Goal: Task Accomplishment & Management: Manage account settings

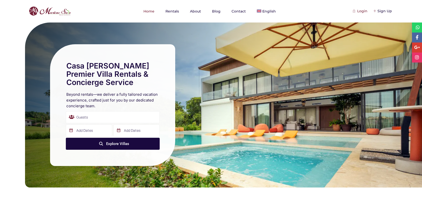
click at [362, 9] on div "Login" at bounding box center [360, 11] width 14 height 6
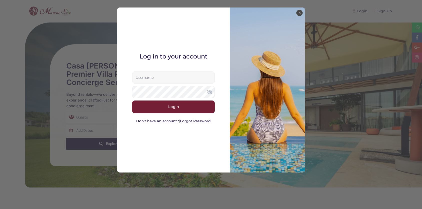
paste input "marlenesaizrealtor@gmail.com"
type input "marlenesaizrealtor@gmail.com"
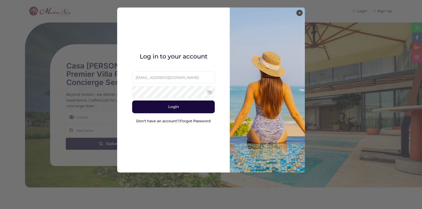
click at [148, 110] on button "Login" at bounding box center [173, 107] width 83 height 13
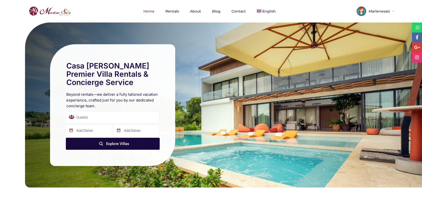
click at [377, 10] on span "Marlenesaiz" at bounding box center [378, 12] width 25 height 4
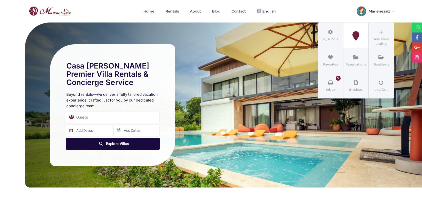
click at [356, 34] on icon at bounding box center [355, 35] width 23 height 9
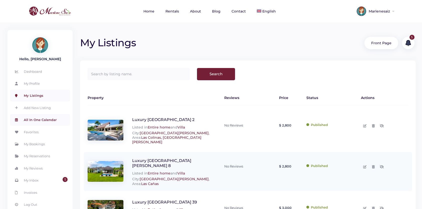
click at [51, 119] on link "All In One Calendar" at bounding box center [40, 120] width 60 height 12
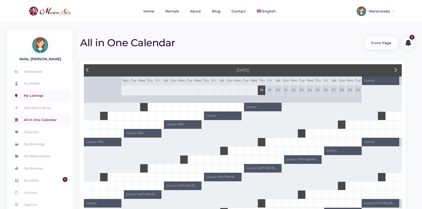
click at [34, 96] on link "My Listings" at bounding box center [40, 96] width 60 height 12
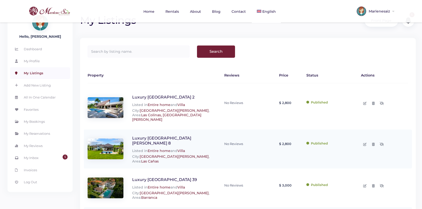
scroll to position [22, 0]
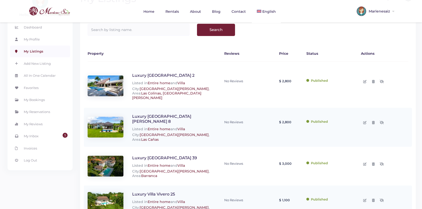
click at [138, 75] on link "Luxury [GEOGRAPHIC_DATA] 2" at bounding box center [163, 75] width 62 height 5
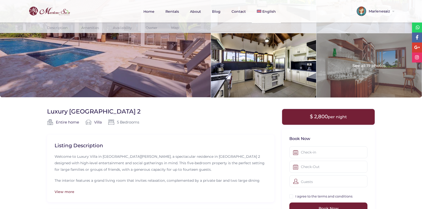
scroll to position [5, 0]
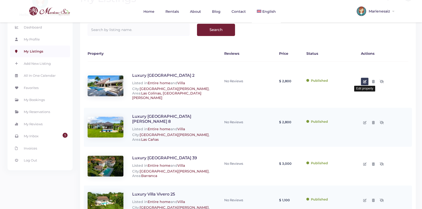
click at [366, 80] on link at bounding box center [365, 82] width 8 height 8
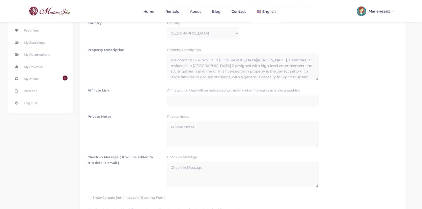
scroll to position [48, 0]
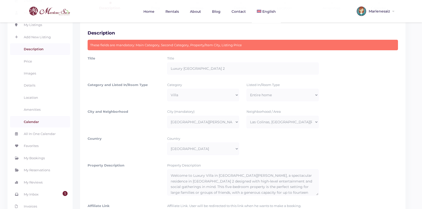
click at [57, 118] on link "Calendar" at bounding box center [40, 122] width 60 height 12
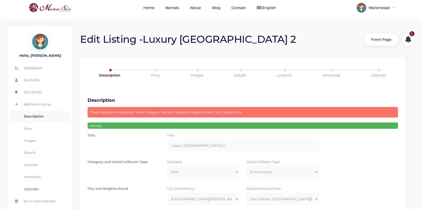
scroll to position [0, 0]
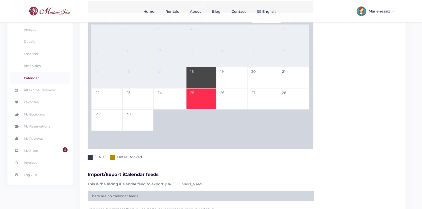
scroll to position [80, 0]
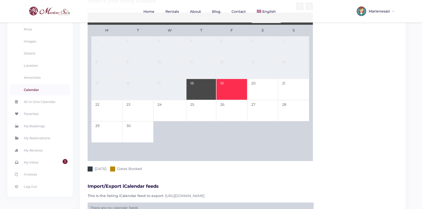
click at [232, 93] on td "19" at bounding box center [231, 89] width 31 height 21
click at [272, 93] on td "20" at bounding box center [262, 89] width 31 height 21
type input "09-19-25"
type input "09-20-25"
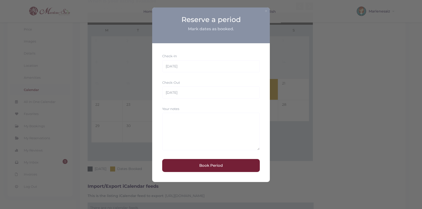
click at [264, 11] on button "×" at bounding box center [265, 10] width 3 height 5
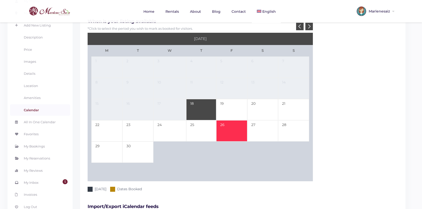
scroll to position [33, 0]
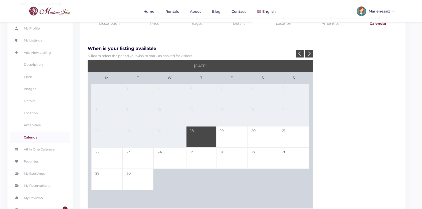
click at [202, 141] on td "18" at bounding box center [201, 136] width 30 height 21
click at [148, 185] on td "30" at bounding box center [137, 179] width 31 height 21
type input "09-18-25"
type input "09-30-25"
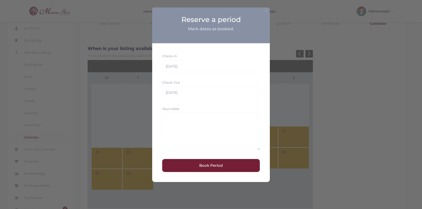
click at [264, 11] on button "×" at bounding box center [265, 10] width 3 height 5
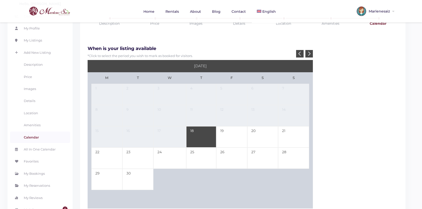
click at [195, 128] on td "18" at bounding box center [201, 136] width 30 height 21
click at [131, 184] on td "30" at bounding box center [137, 179] width 31 height 21
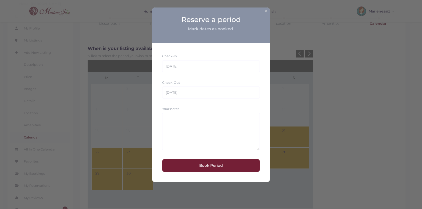
click at [212, 32] on h4 "Mark dates as booked." at bounding box center [211, 29] width 46 height 6
copy div "Reserve a period Mark dates as booked."
click at [263, 14] on div "× Reserve a period Mark dates as booked." at bounding box center [211, 26] width 118 height 36
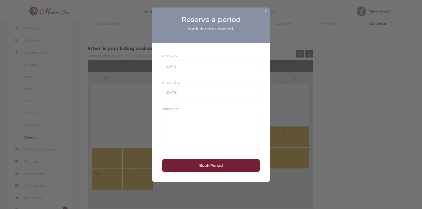
click at [263, 14] on div "× Reserve a period Mark dates as booked." at bounding box center [211, 26] width 118 height 36
click at [265, 13] on button "×" at bounding box center [265, 10] width 3 height 5
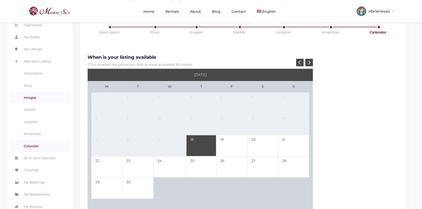
scroll to position [56, 0]
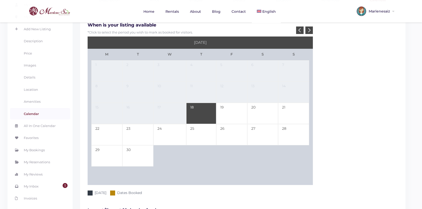
click at [33, 113] on link "Calendar" at bounding box center [40, 114] width 60 height 12
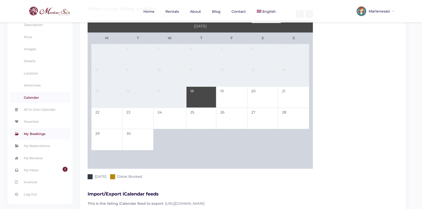
scroll to position [75, 0]
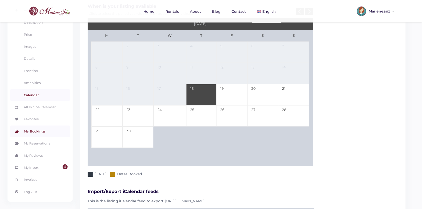
click at [37, 134] on link "My Bookings" at bounding box center [40, 132] width 60 height 12
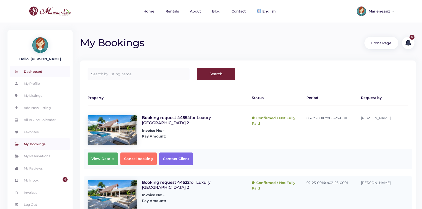
click at [42, 72] on link "Dashboard" at bounding box center [40, 72] width 60 height 12
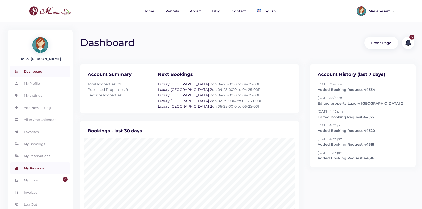
click at [39, 169] on link "My Reviews" at bounding box center [40, 169] width 60 height 12
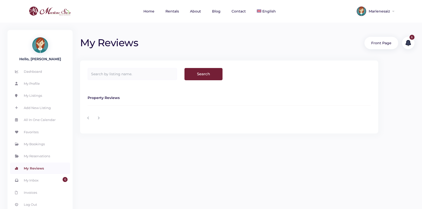
click at [53, 12] on img at bounding box center [50, 11] width 45 height 12
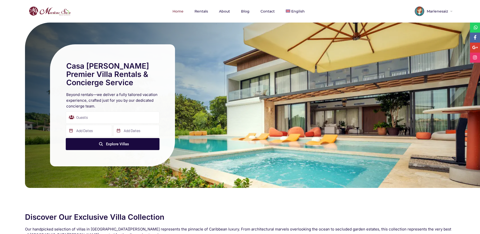
click at [421, 12] on span "Marlenesaiz" at bounding box center [436, 12] width 25 height 4
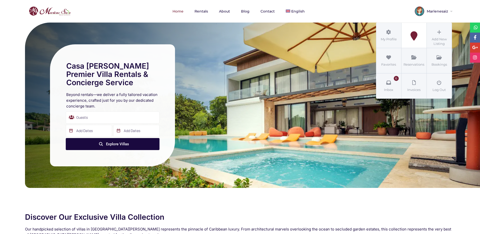
click at [416, 39] on icon at bounding box center [414, 35] width 23 height 9
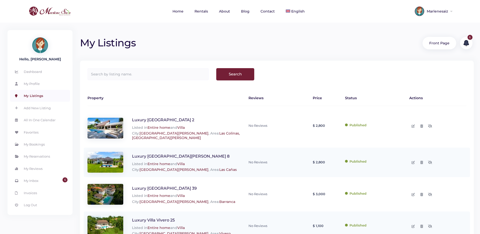
click at [55, 12] on img at bounding box center [50, 11] width 45 height 12
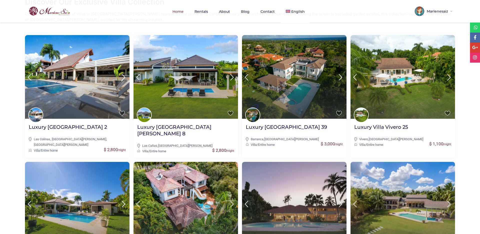
scroll to position [191, 0]
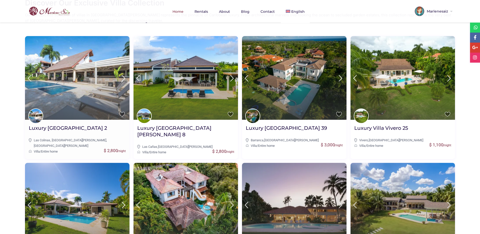
click at [64, 129] on h2 "Luxury [GEOGRAPHIC_DATA] 2" at bounding box center [68, 128] width 78 height 7
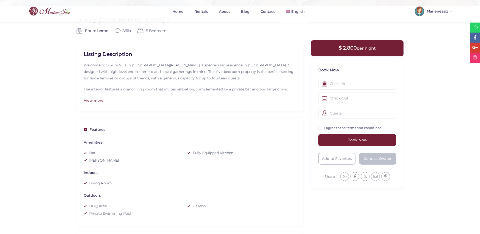
scroll to position [145, 0]
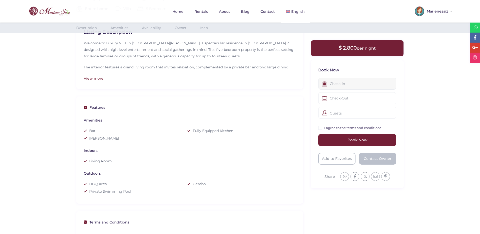
click at [354, 83] on input "text" at bounding box center [357, 84] width 78 height 12
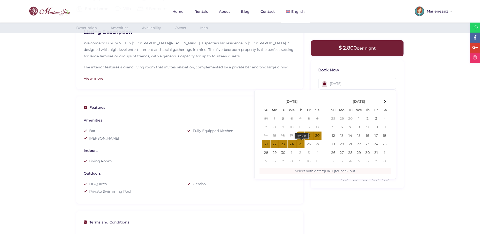
type input "[DATE]"
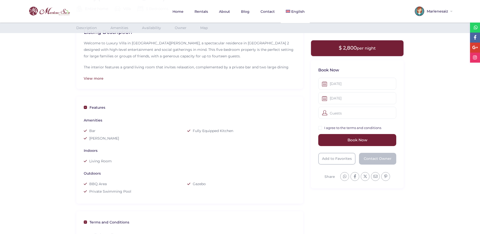
click at [340, 111] on div "Guests" at bounding box center [357, 113] width 78 height 12
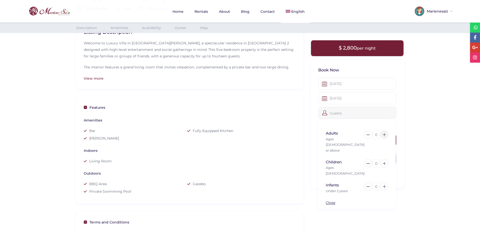
click at [384, 133] on icon at bounding box center [384, 134] width 3 height 3
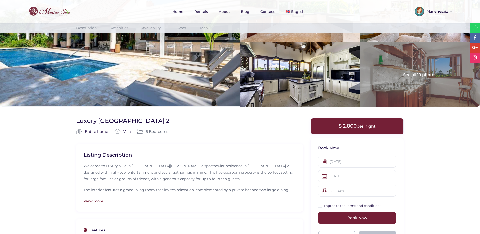
scroll to position [0, 0]
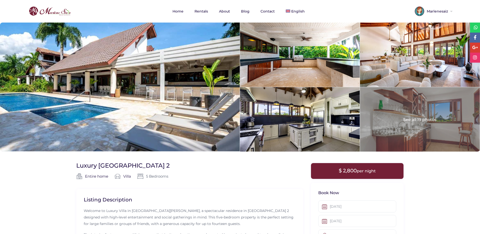
click at [70, 14] on img at bounding box center [50, 11] width 45 height 12
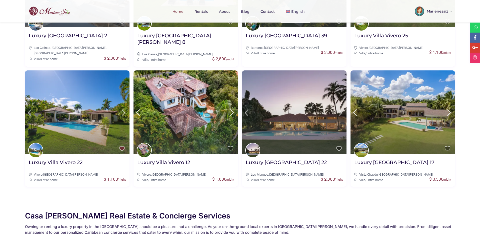
scroll to position [292, 0]
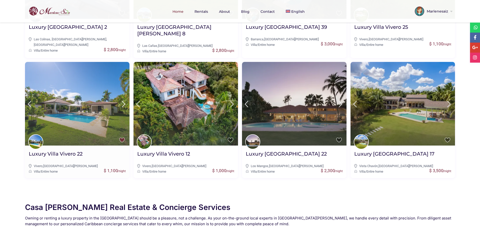
click at [85, 111] on img at bounding box center [77, 104] width 105 height 84
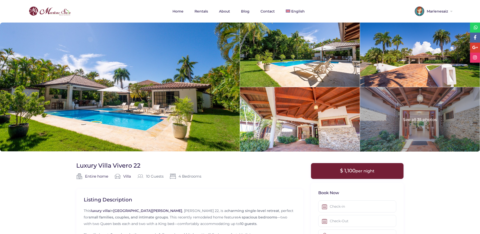
click at [443, 13] on span "Marlenesaiz" at bounding box center [436, 12] width 25 height 4
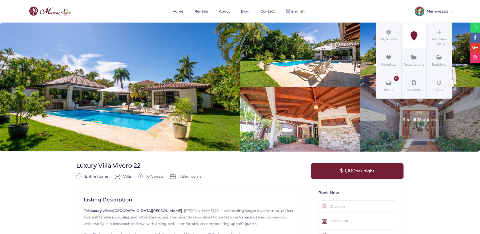
click at [412, 37] on icon at bounding box center [414, 35] width 23 height 9
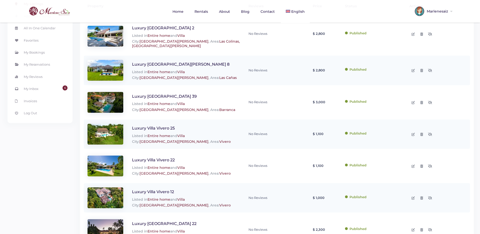
scroll to position [20, 0]
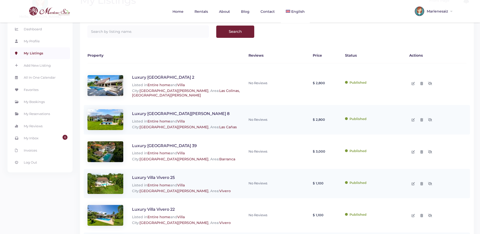
click at [148, 77] on link "Luxury [GEOGRAPHIC_DATA] 2" at bounding box center [163, 77] width 62 height 5
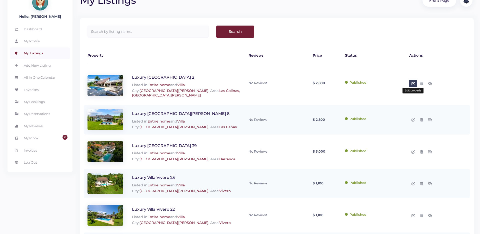
click at [413, 84] on icon at bounding box center [413, 83] width 3 height 3
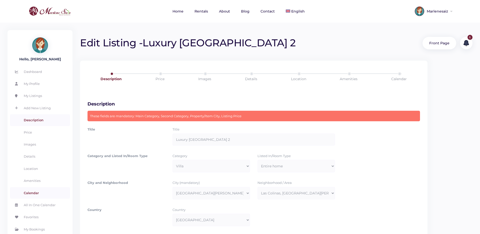
click at [35, 194] on link "Calendar" at bounding box center [40, 193] width 60 height 12
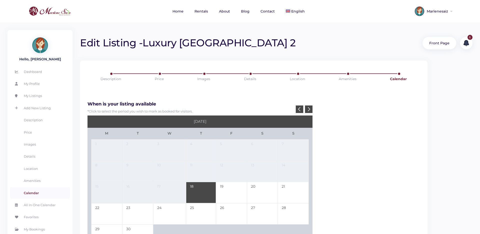
scroll to position [51, 0]
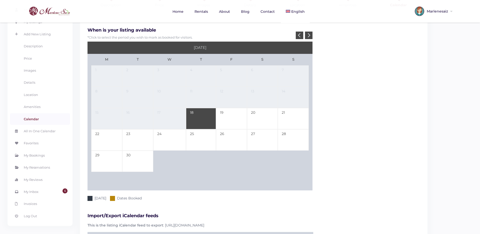
click at [311, 36] on div at bounding box center [309, 36] width 8 height 8
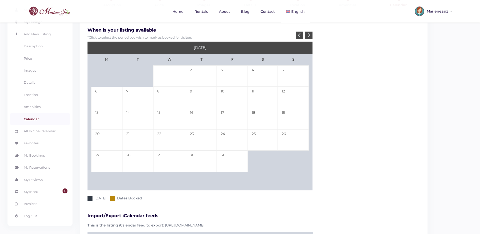
click at [311, 36] on div at bounding box center [309, 36] width 8 height 8
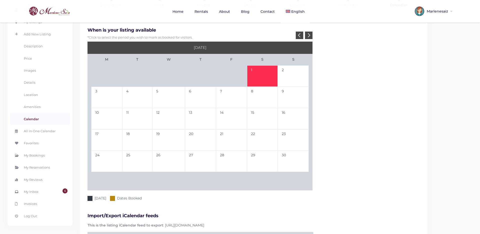
click at [256, 76] on td "1" at bounding box center [262, 75] width 31 height 21
click at [292, 138] on td "23" at bounding box center [293, 139] width 31 height 21
type input "11-01-25"
type input "11-23-25"
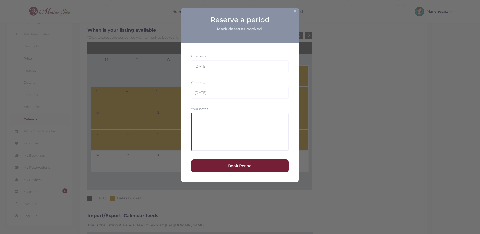
click at [213, 128] on textarea at bounding box center [240, 131] width 98 height 37
click at [292, 13] on div "× Reserve a period Mark dates as booked." at bounding box center [240, 26] width 118 height 36
click at [295, 13] on button "×" at bounding box center [295, 10] width 3 height 5
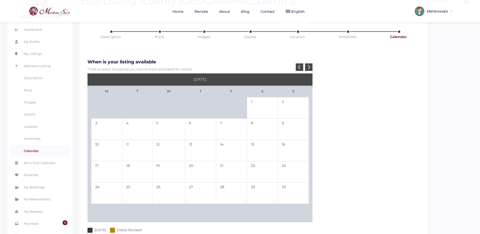
scroll to position [18, 0]
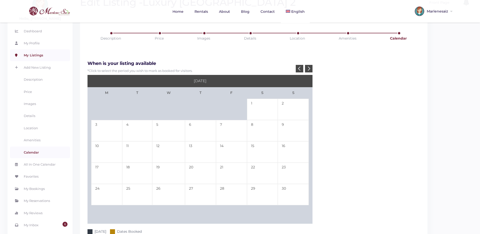
click at [30, 53] on link "My Listings" at bounding box center [40, 55] width 60 height 12
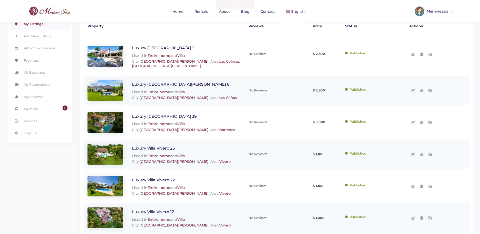
scroll to position [30, 0]
